Goal: Navigation & Orientation: Find specific page/section

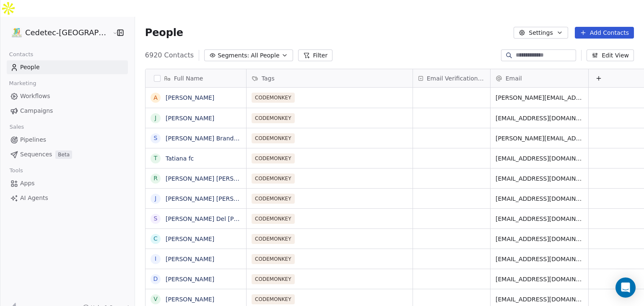
scroll to position [262, 524]
click at [21, 92] on span "Workflows" at bounding box center [35, 96] width 30 height 9
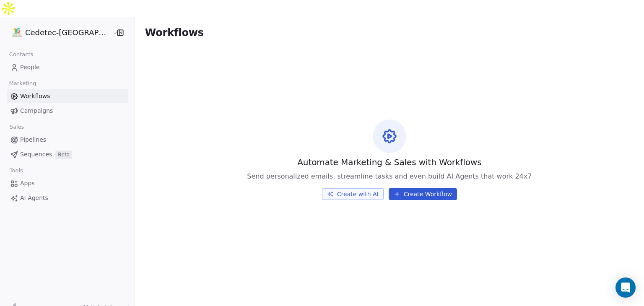
click at [34, 106] on span "Campaigns" at bounding box center [36, 110] width 33 height 9
